Goal: Check status: Check status

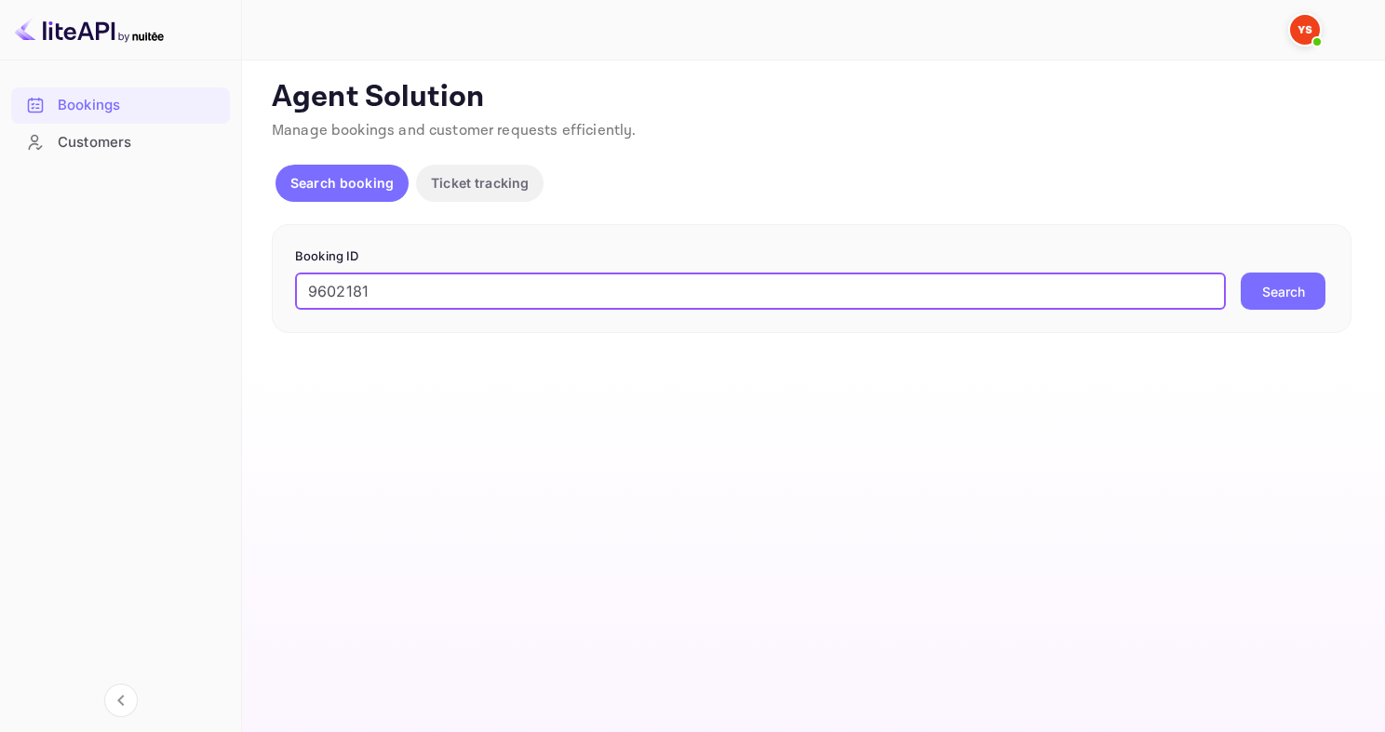
type input "9602181"
click at [1240, 273] on button "Search" at bounding box center [1282, 291] width 85 height 37
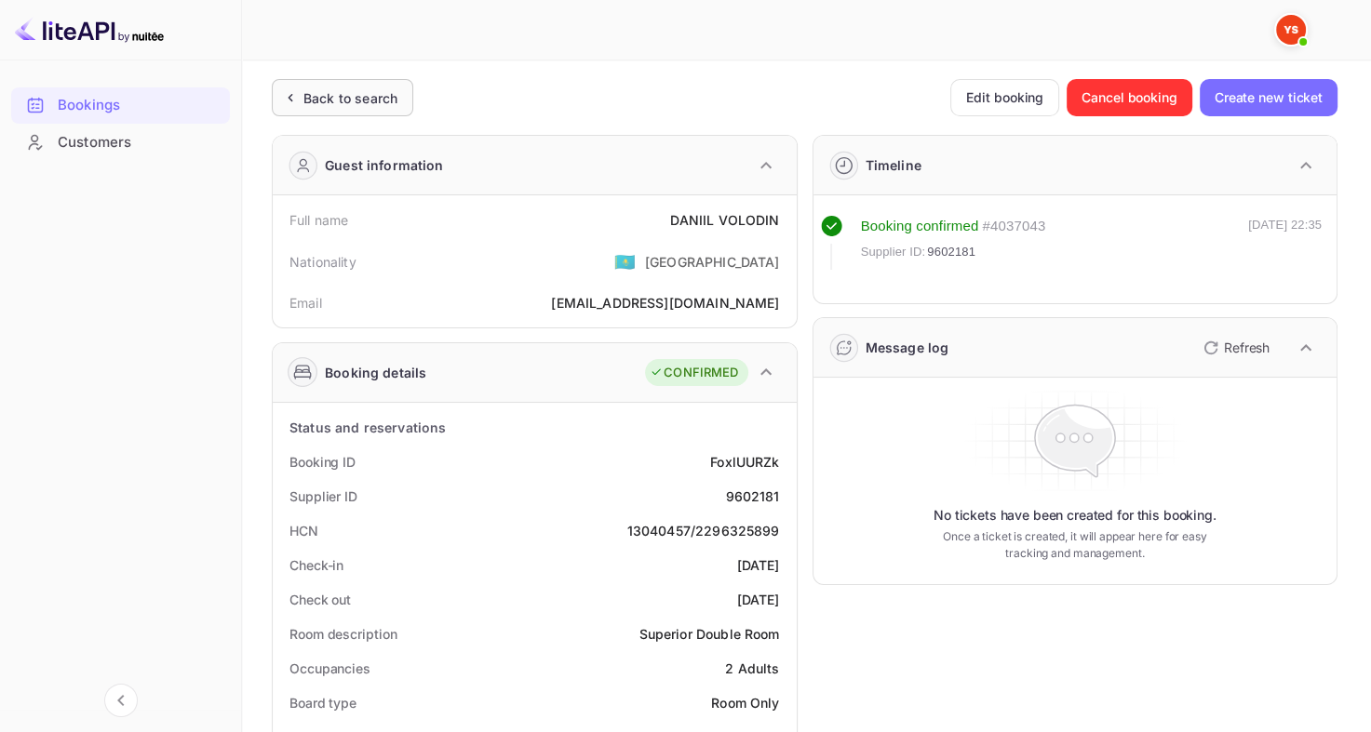
click at [295, 86] on div "Back to search" at bounding box center [342, 97] width 141 height 37
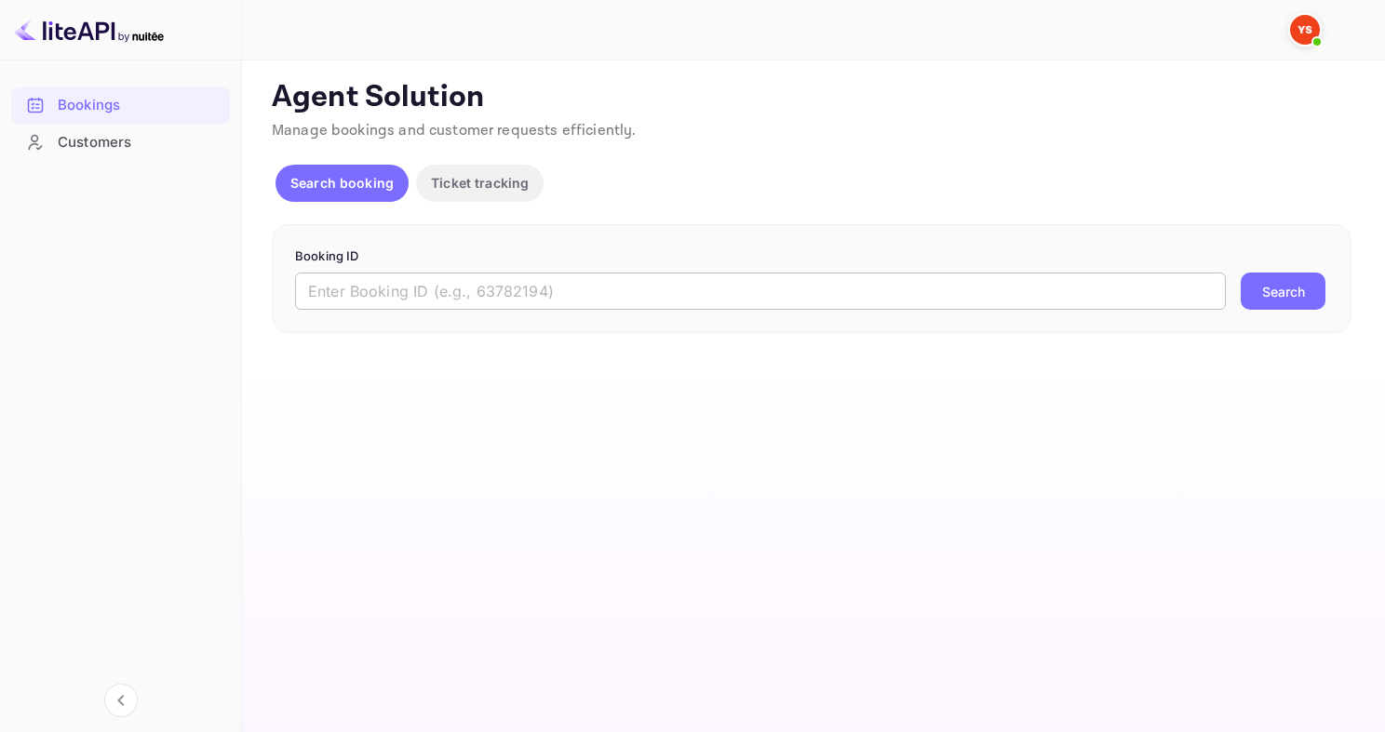
click at [363, 287] on input "text" at bounding box center [760, 291] width 930 height 37
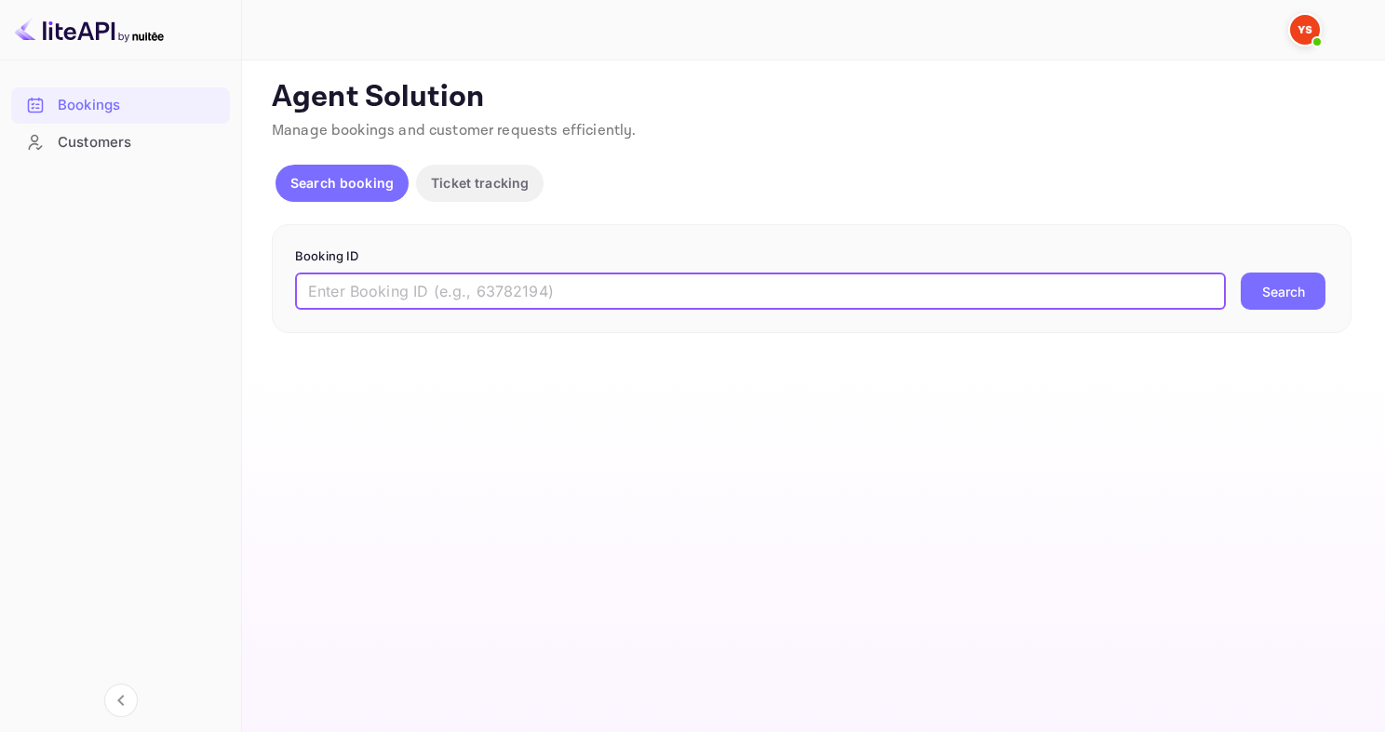
paste input "9602181"
type input "9602181"
click at [1240, 273] on button "Search" at bounding box center [1282, 291] width 85 height 37
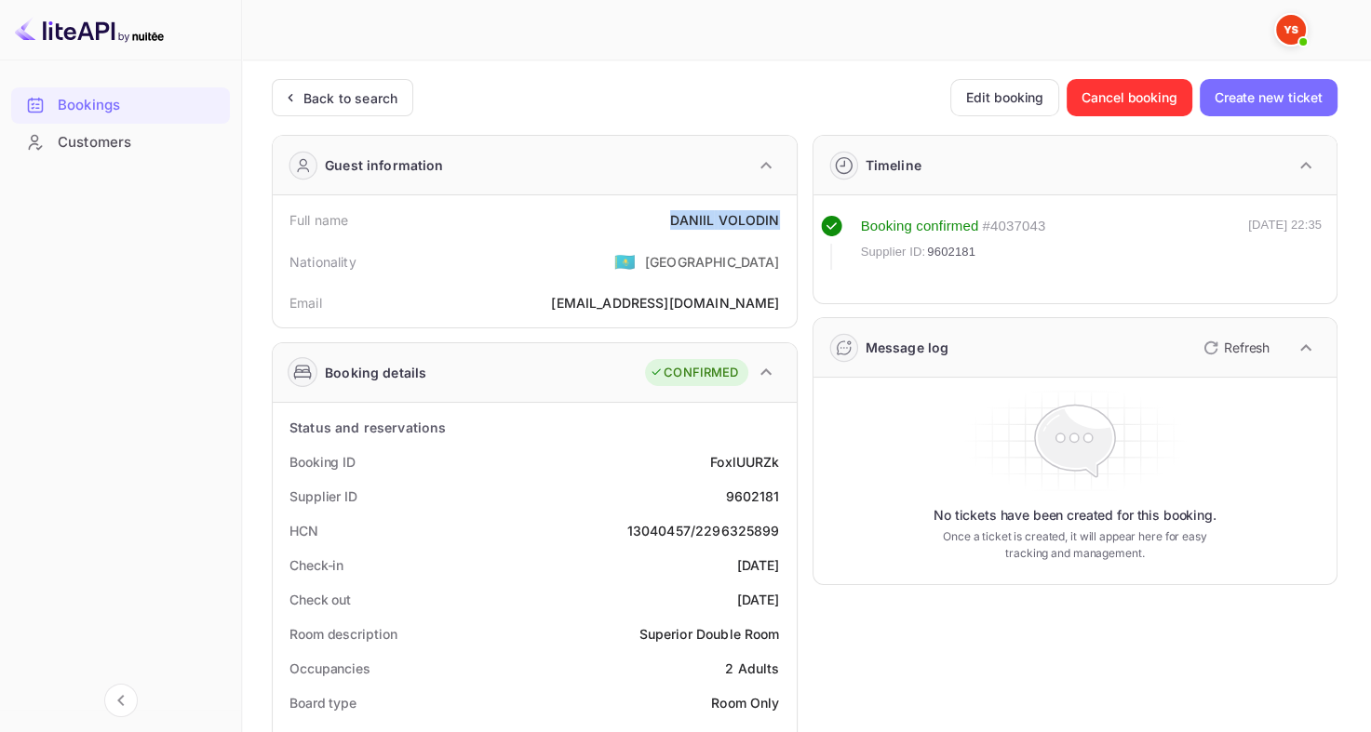
drag, startPoint x: 668, startPoint y: 217, endPoint x: 780, endPoint y: 211, distance: 111.8
click at [780, 211] on div "Full name [PERSON_NAME]" at bounding box center [534, 220] width 509 height 34
copy div "[PERSON_NAME]"
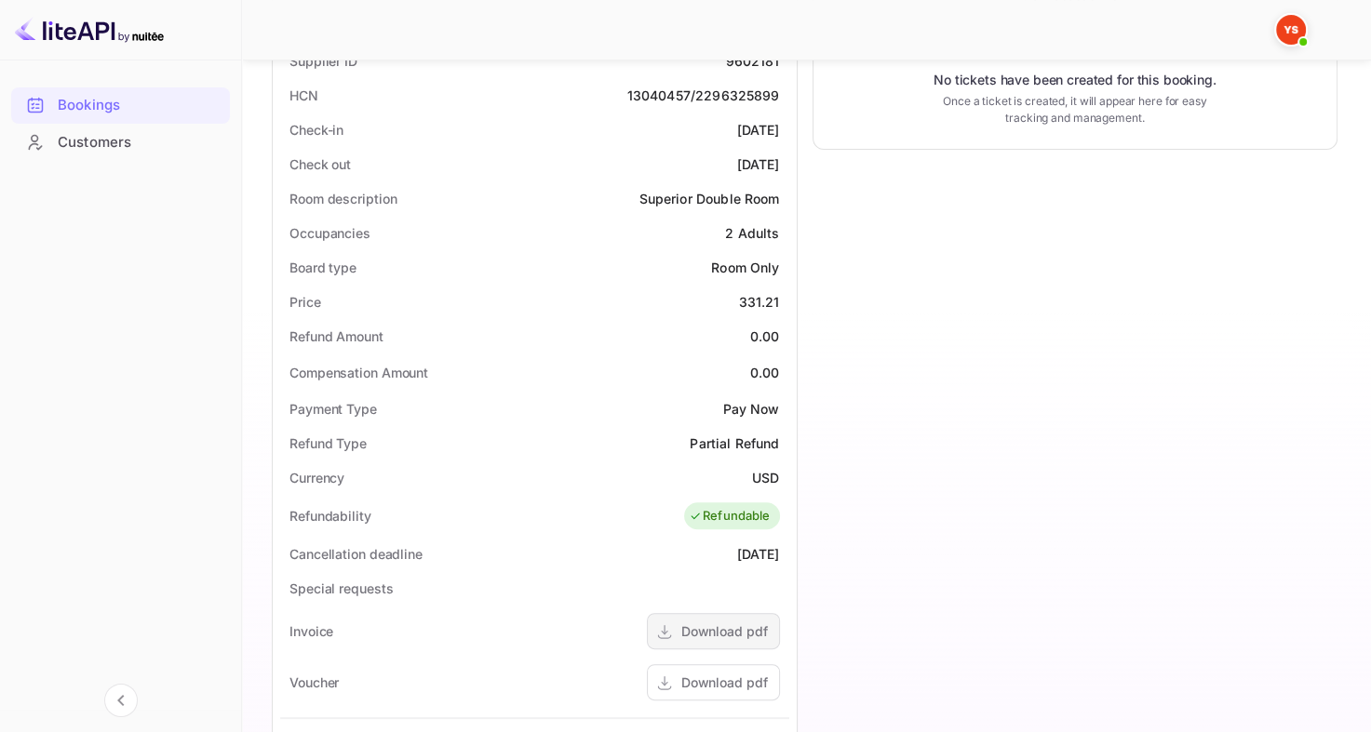
scroll to position [465, 0]
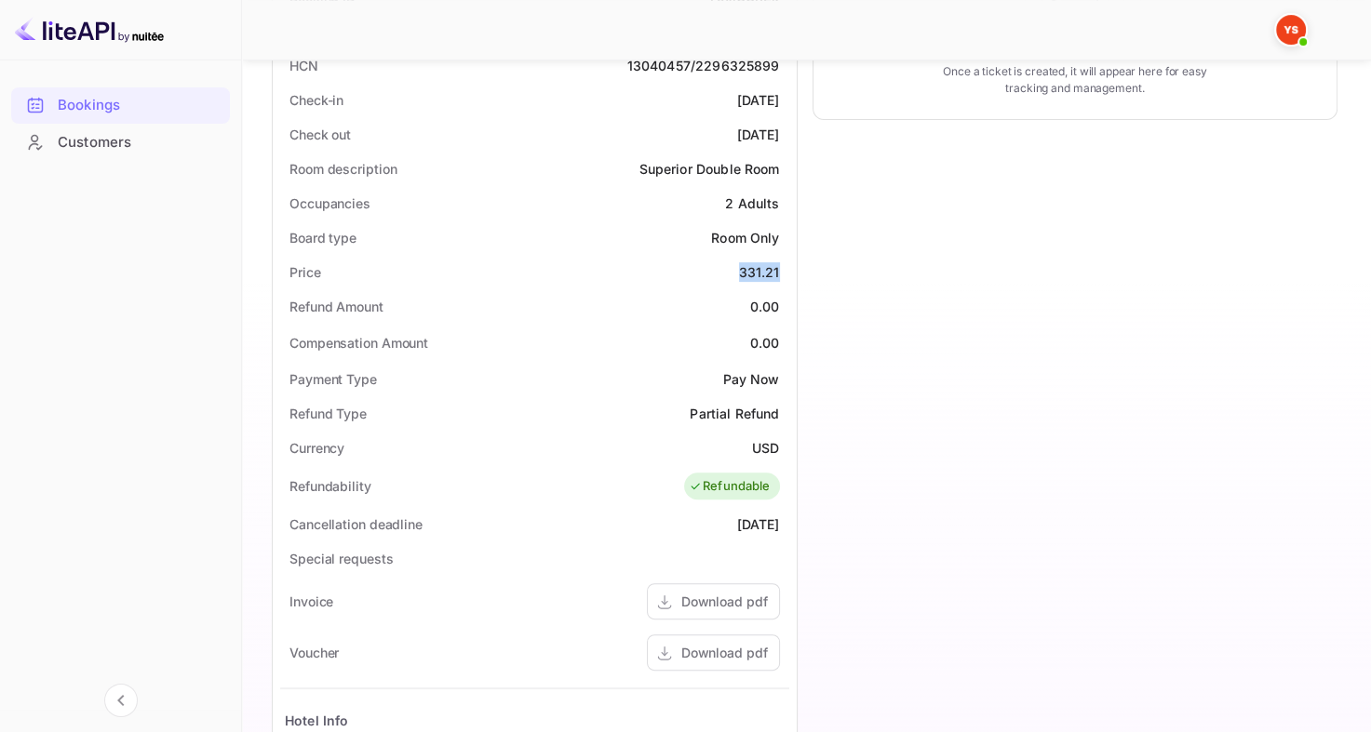
drag, startPoint x: 731, startPoint y: 269, endPoint x: 782, endPoint y: 264, distance: 50.5
click at [782, 264] on div "Price 331.21" at bounding box center [534, 272] width 509 height 34
copy div "331.21"
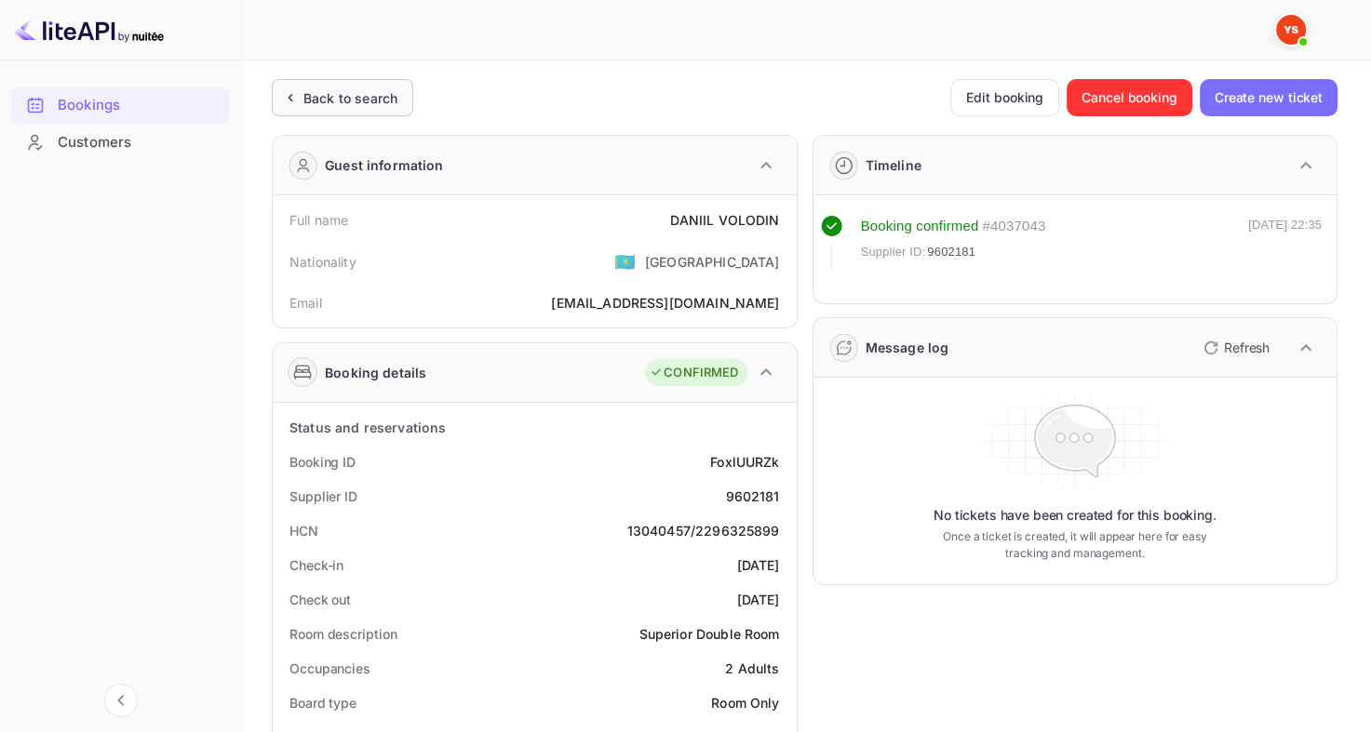
click at [349, 95] on div "Back to search" at bounding box center [350, 98] width 94 height 20
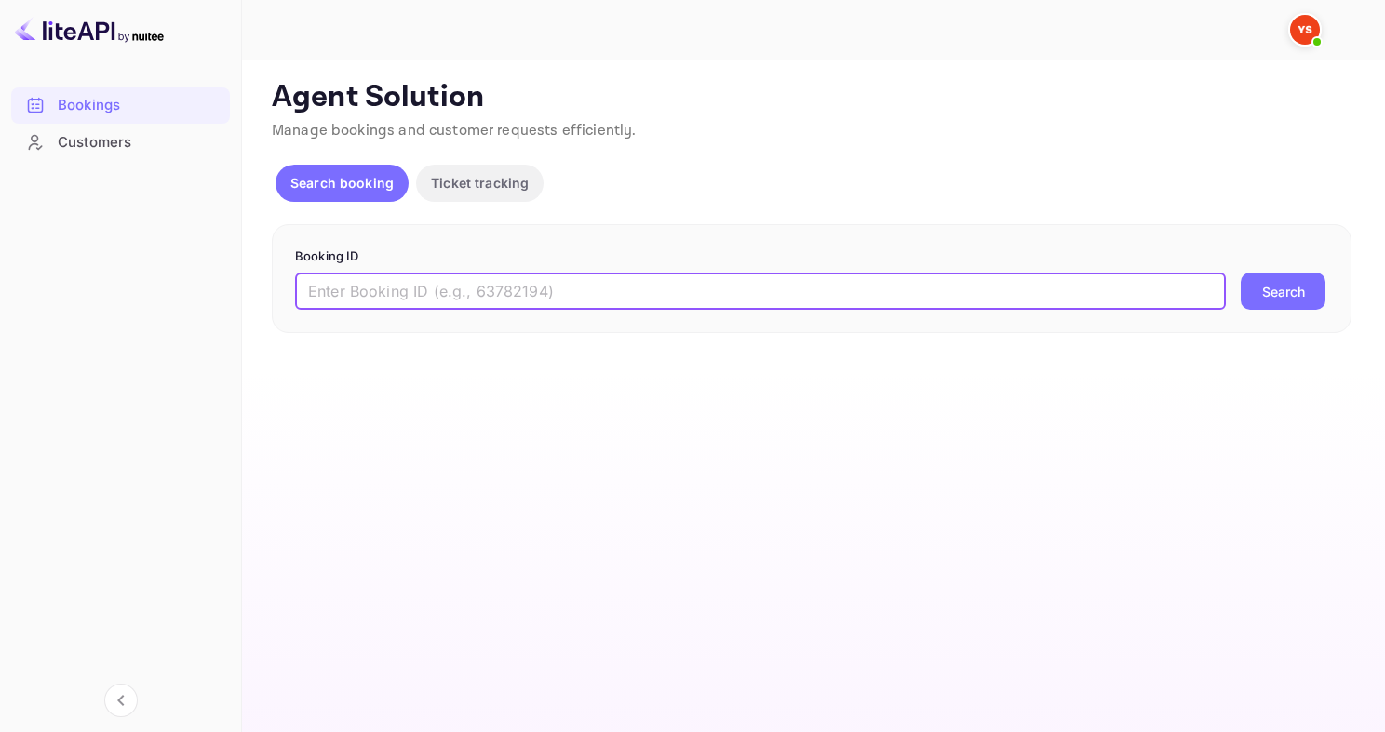
click at [413, 284] on input "text" at bounding box center [760, 291] width 930 height 37
paste input "8125073"
type input "8125073"
click at [1240, 273] on button "Search" at bounding box center [1282, 291] width 85 height 37
